Goal: Information Seeking & Learning: Learn about a topic

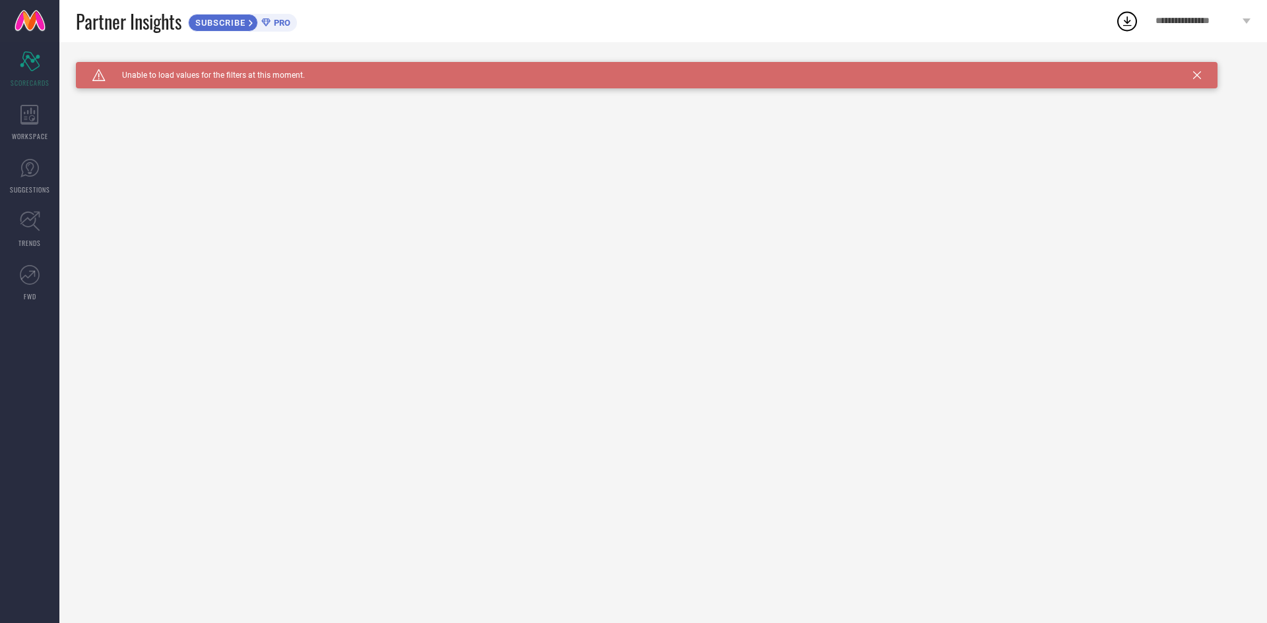
click at [1205, 76] on div "Caution Created with Sketch. Unable to load values for the filters at this mome…" at bounding box center [646, 75] width 1141 height 26
click at [1196, 73] on icon at bounding box center [1197, 75] width 8 height 8
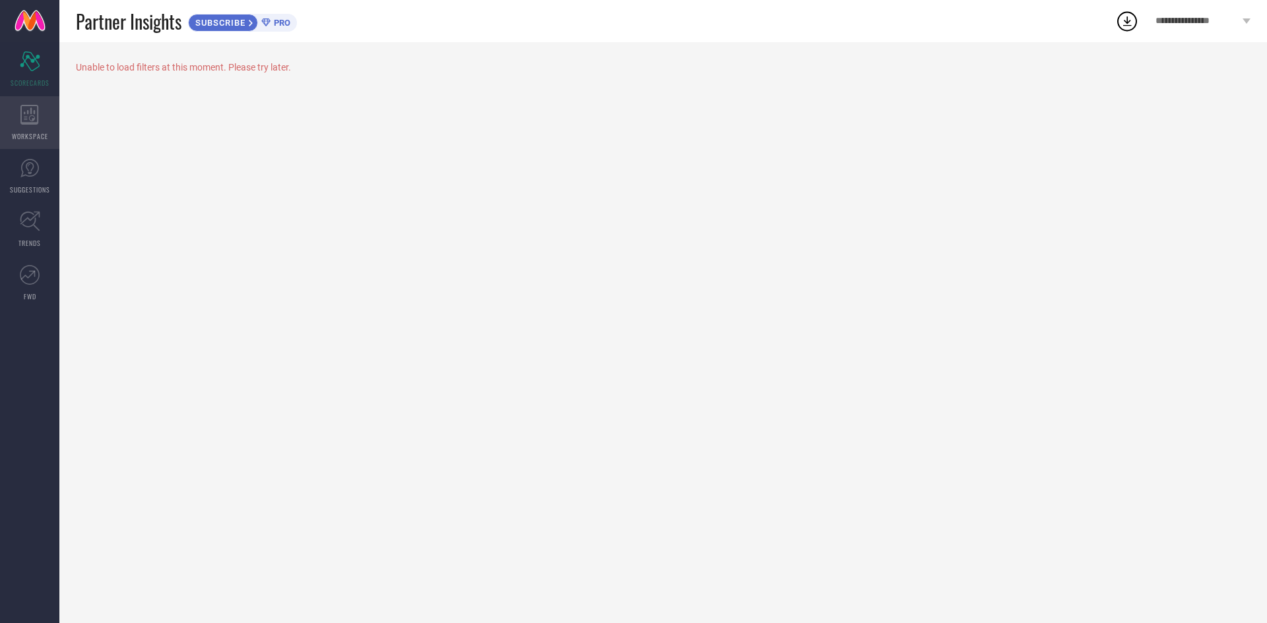
click at [25, 126] on div "WORKSPACE" at bounding box center [29, 122] width 59 height 53
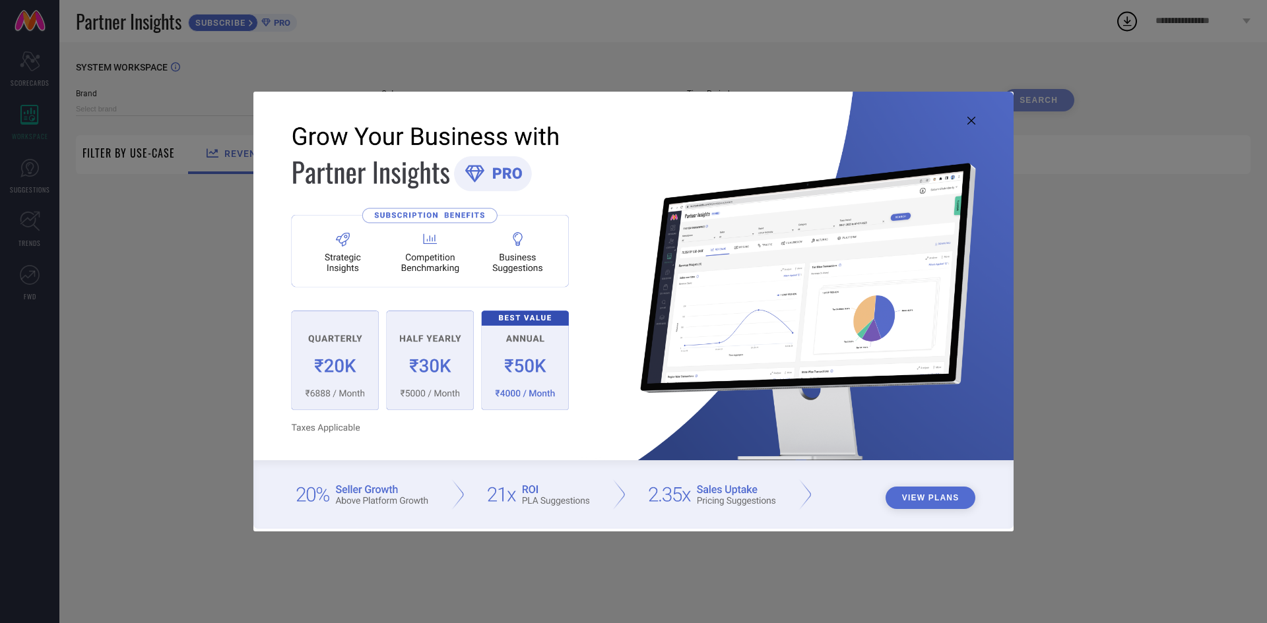
type input "1 STOP FASHION"
type input "All"
click at [974, 125] on icon at bounding box center [971, 121] width 8 height 8
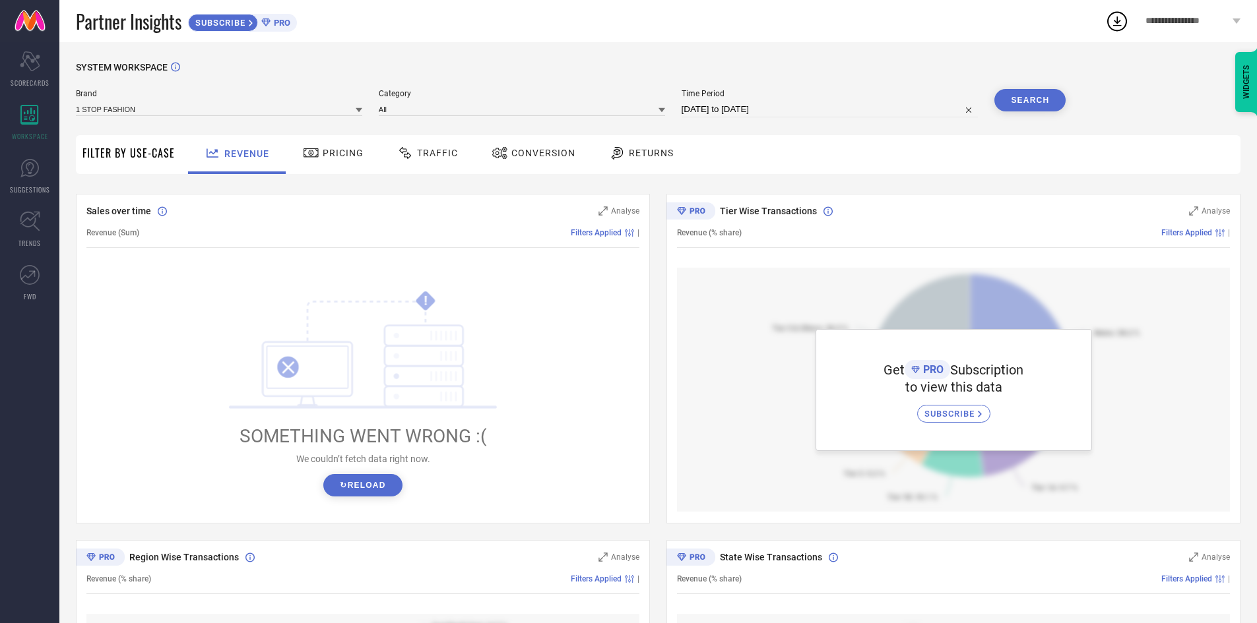
click at [325, 143] on div "Pricing" at bounding box center [332, 153] width 67 height 22
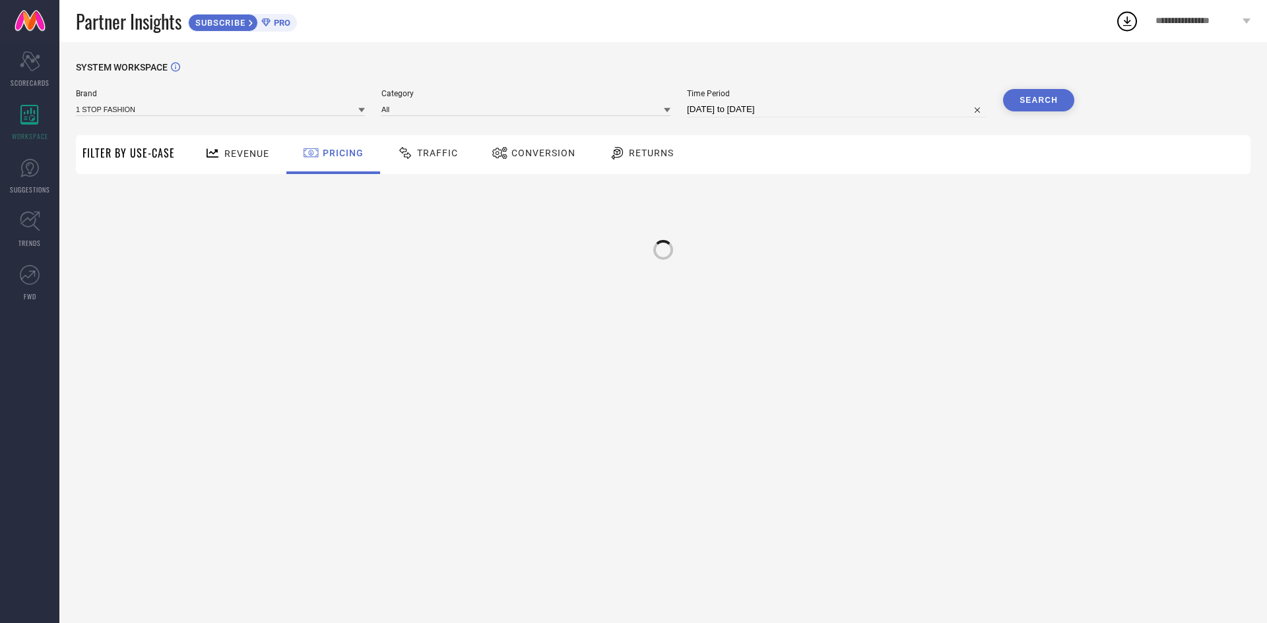
click at [405, 149] on icon at bounding box center [405, 153] width 16 height 16
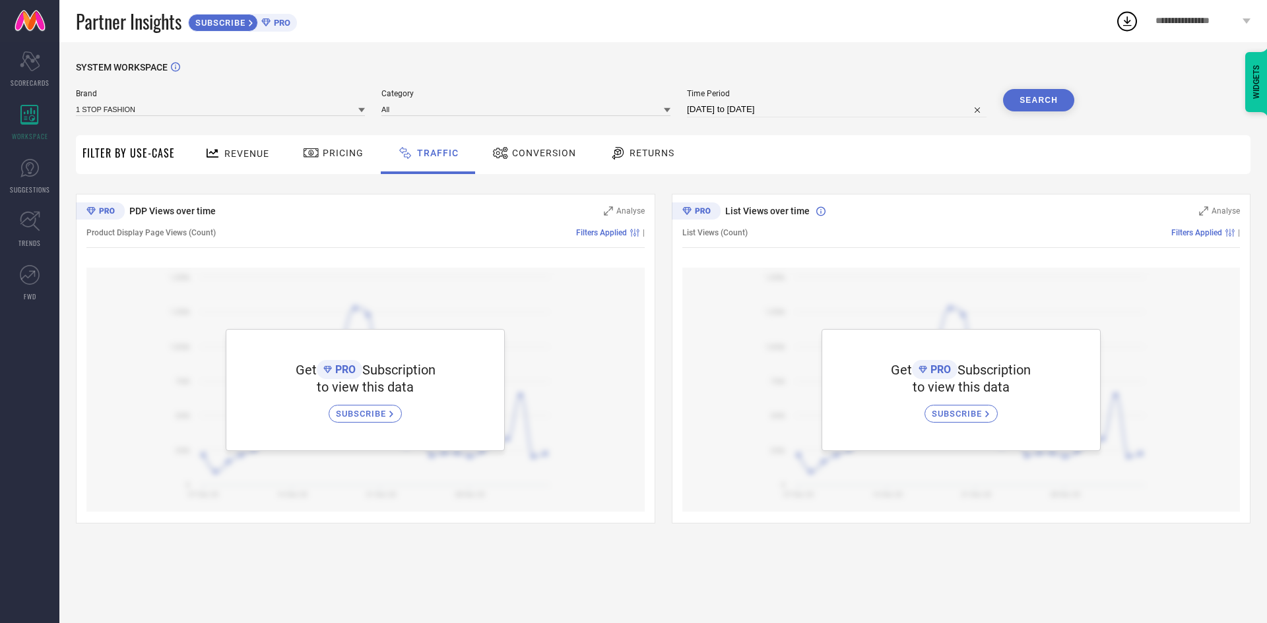
click at [529, 152] on span "Conversion" at bounding box center [544, 153] width 64 height 11
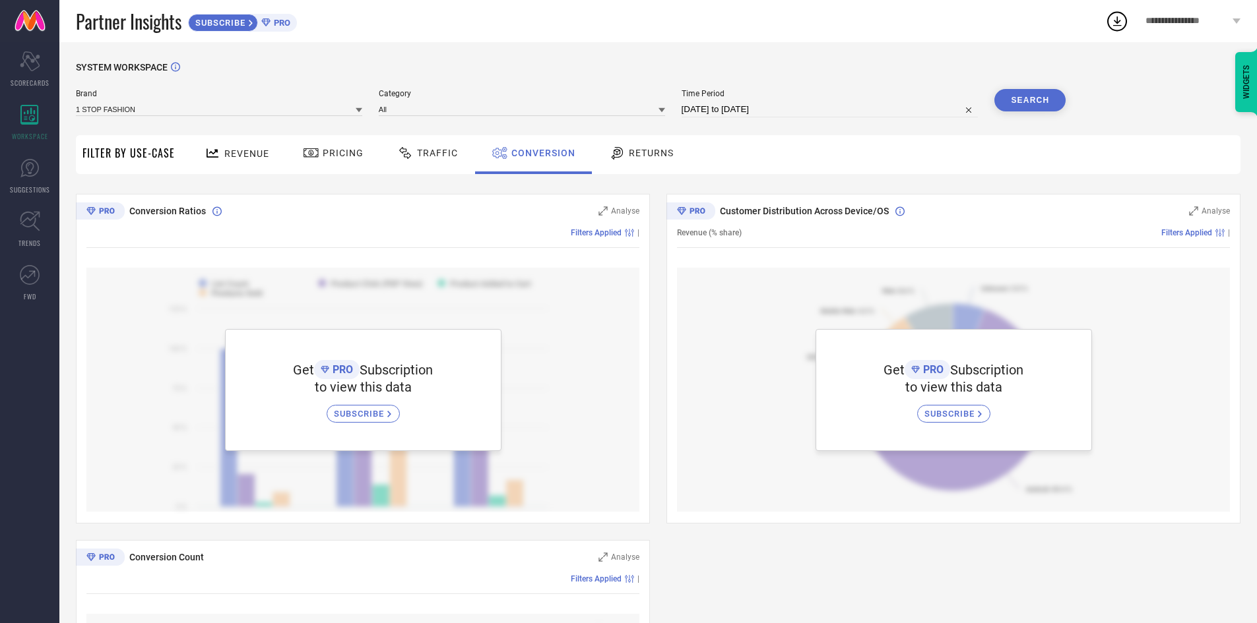
click at [629, 158] on span "Returns" at bounding box center [651, 153] width 45 height 11
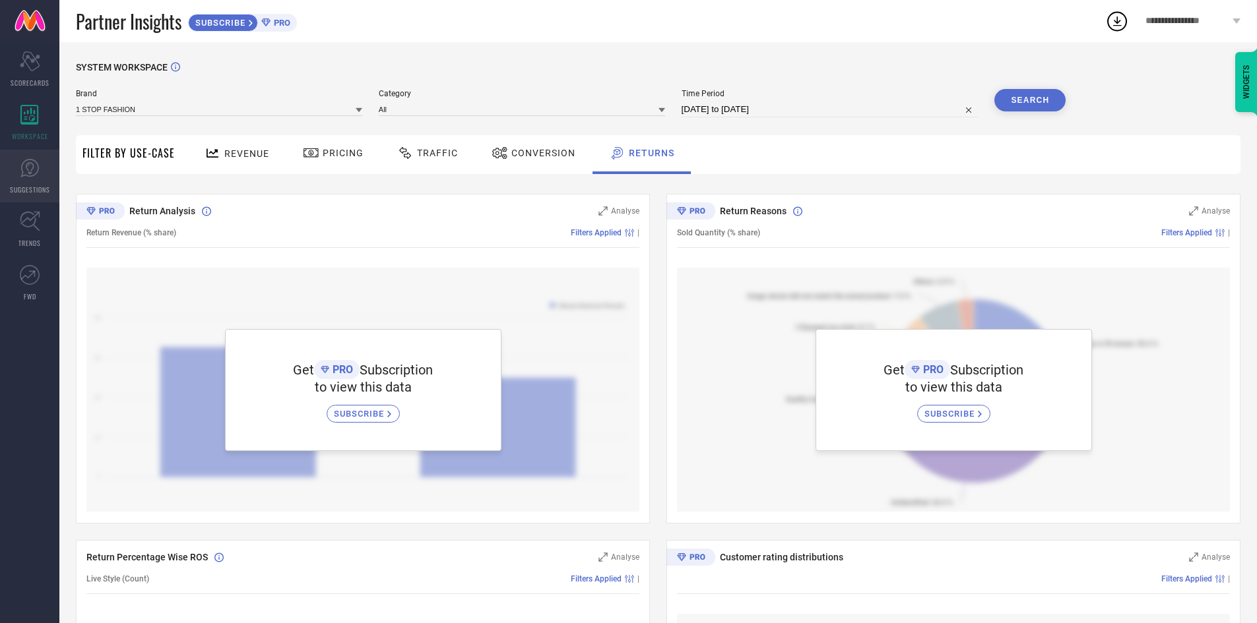
click at [22, 189] on span "SUGGESTIONS" at bounding box center [30, 190] width 40 height 10
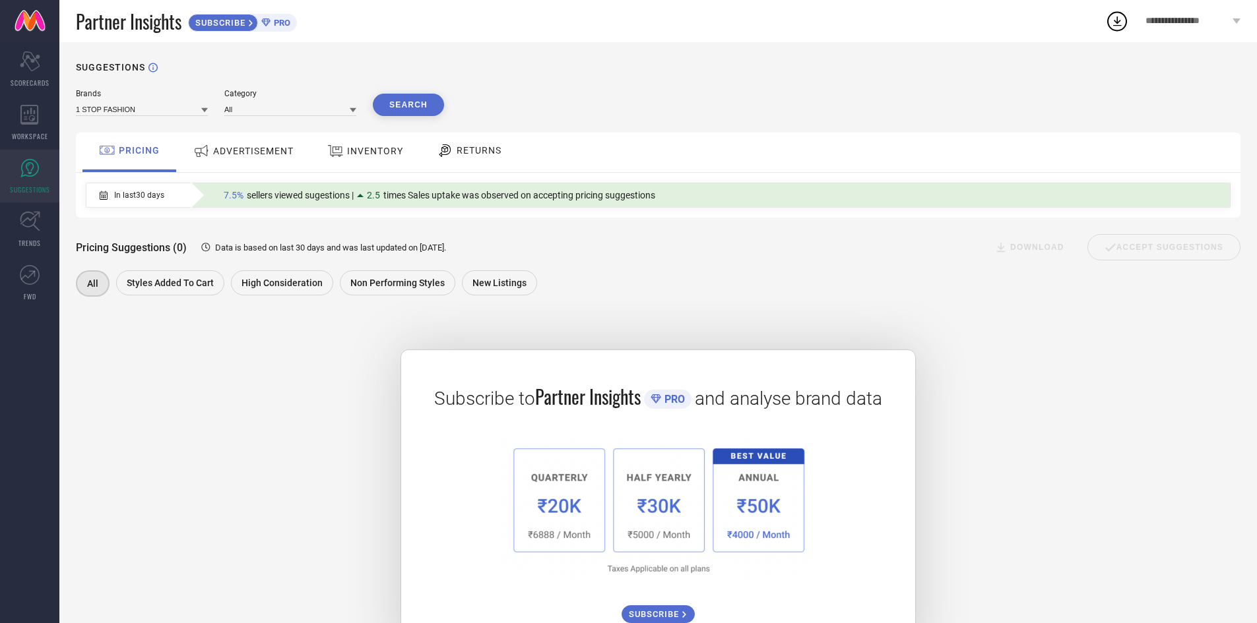
click at [265, 156] on span "ADVERTISEMENT" at bounding box center [253, 151] width 80 height 11
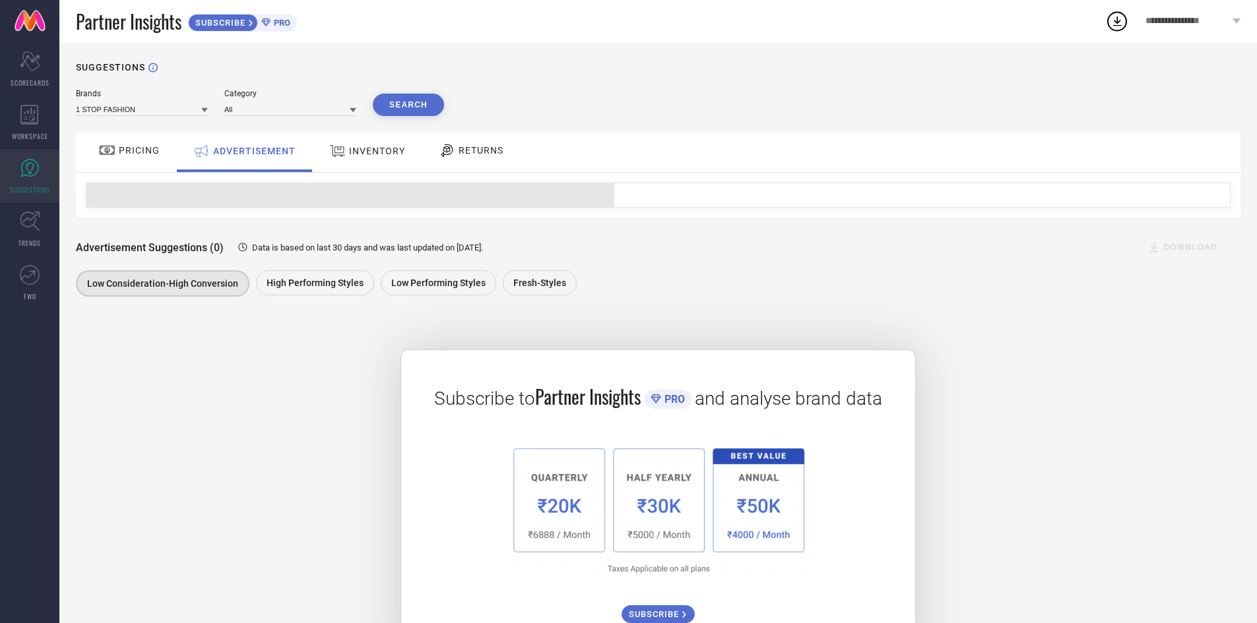
click at [346, 160] on div at bounding box center [339, 150] width 20 height 17
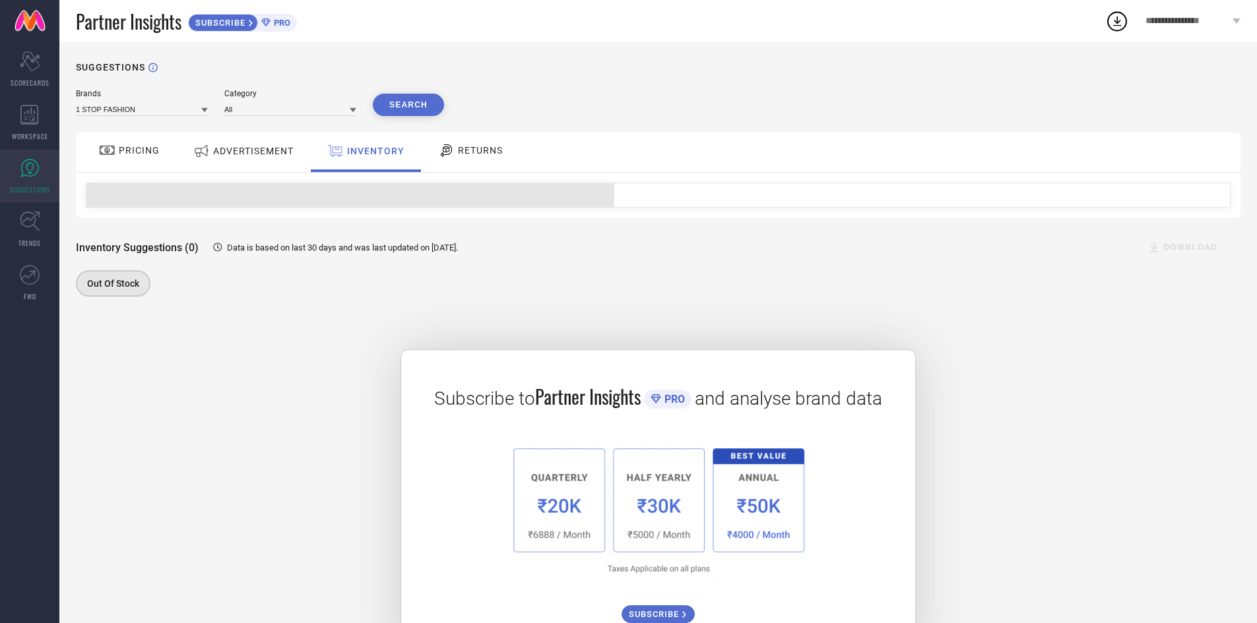
click at [472, 156] on span "RETURNS" at bounding box center [480, 150] width 45 height 11
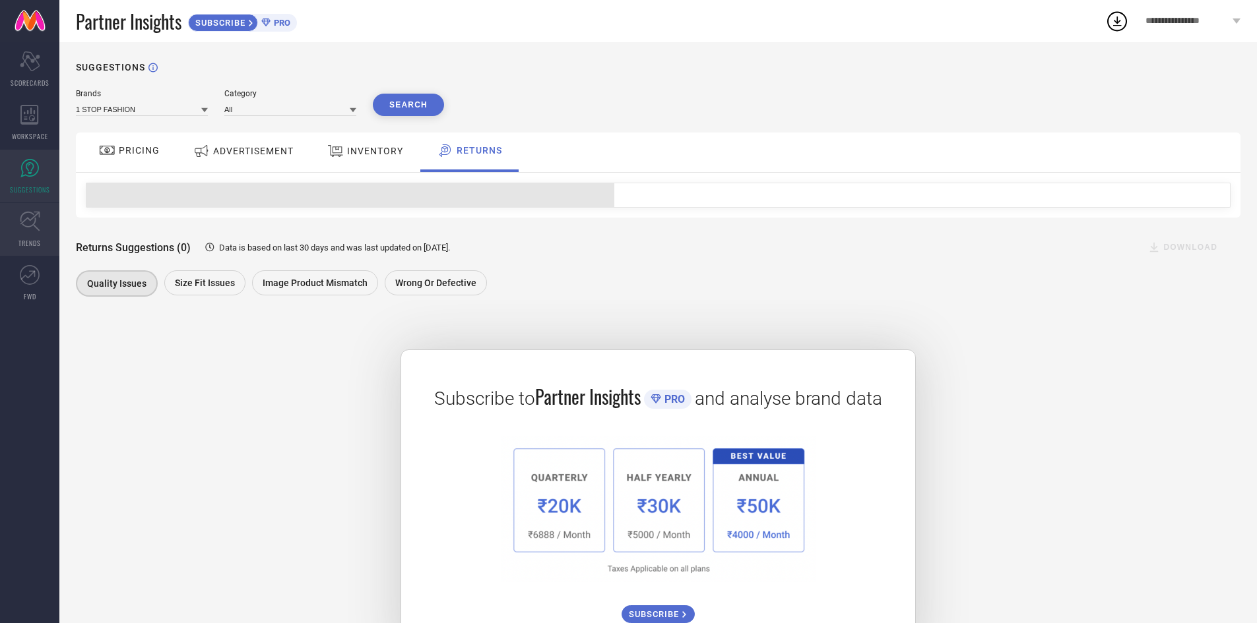
click at [41, 237] on link "TRENDS" at bounding box center [29, 229] width 59 height 53
